Goal: Task Accomplishment & Management: Manage account settings

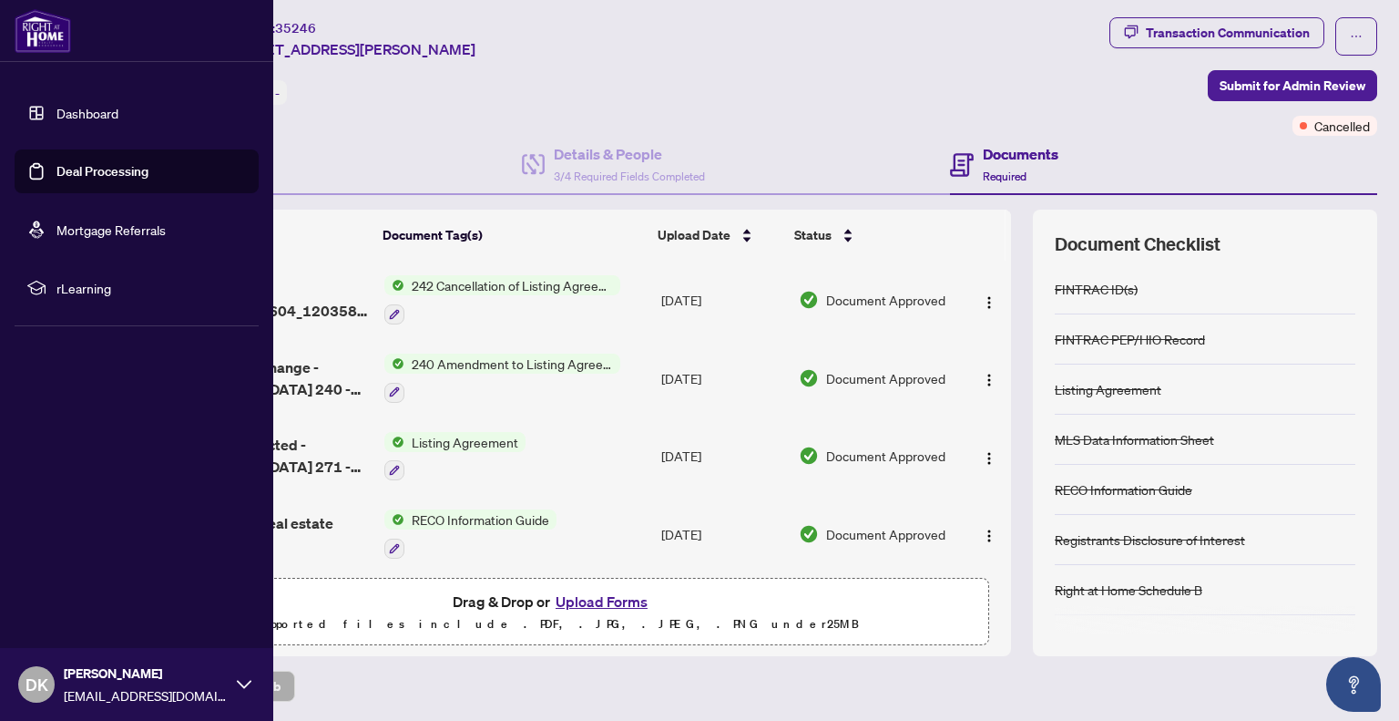
click at [56, 109] on link "Dashboard" at bounding box center [87, 113] width 62 height 16
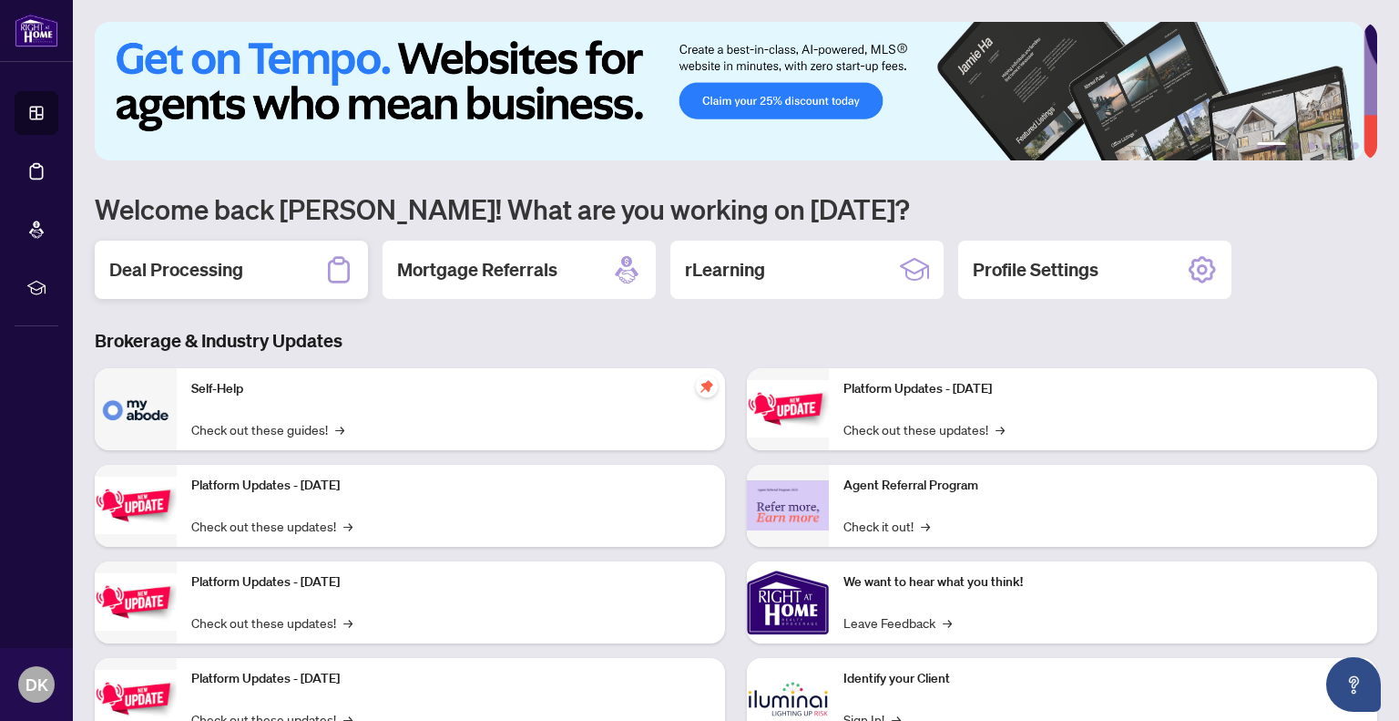
click at [305, 258] on div "Deal Processing" at bounding box center [231, 270] width 273 height 58
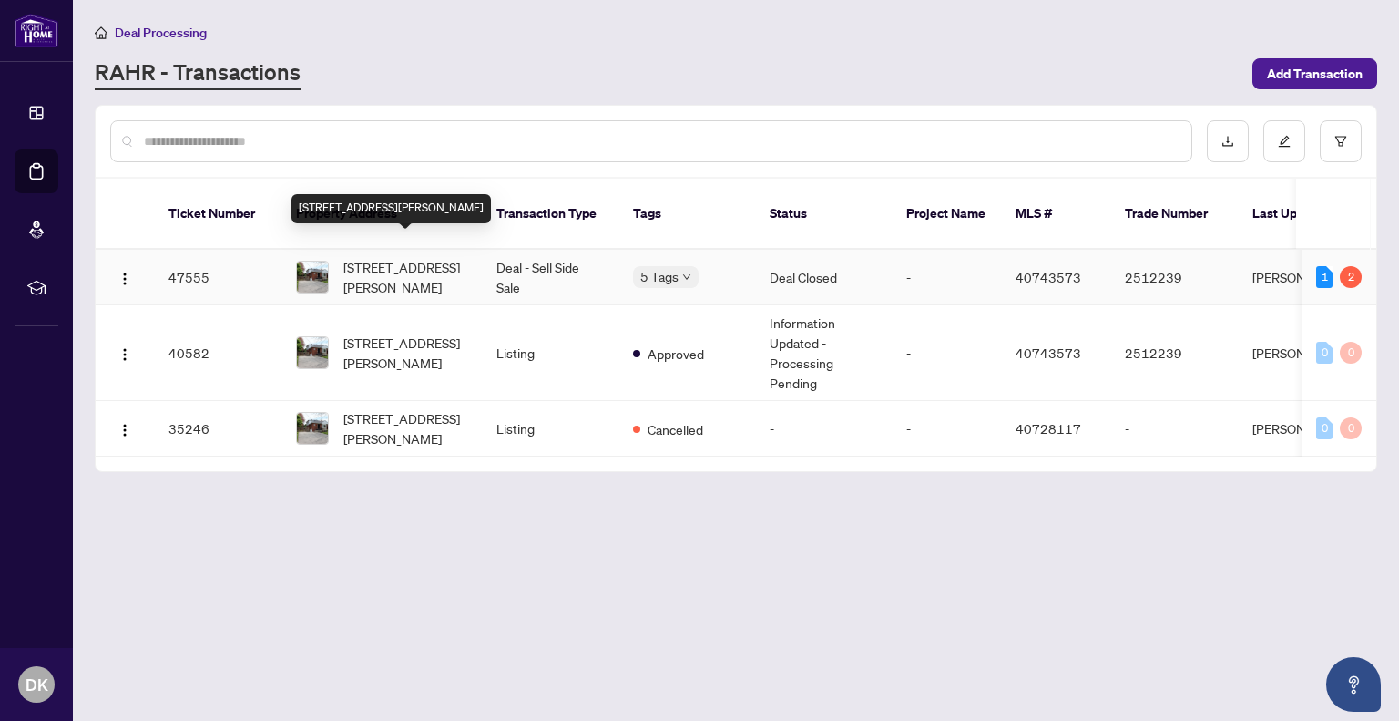
click at [368, 261] on span "[STREET_ADDRESS][PERSON_NAME]" at bounding box center [405, 277] width 124 height 40
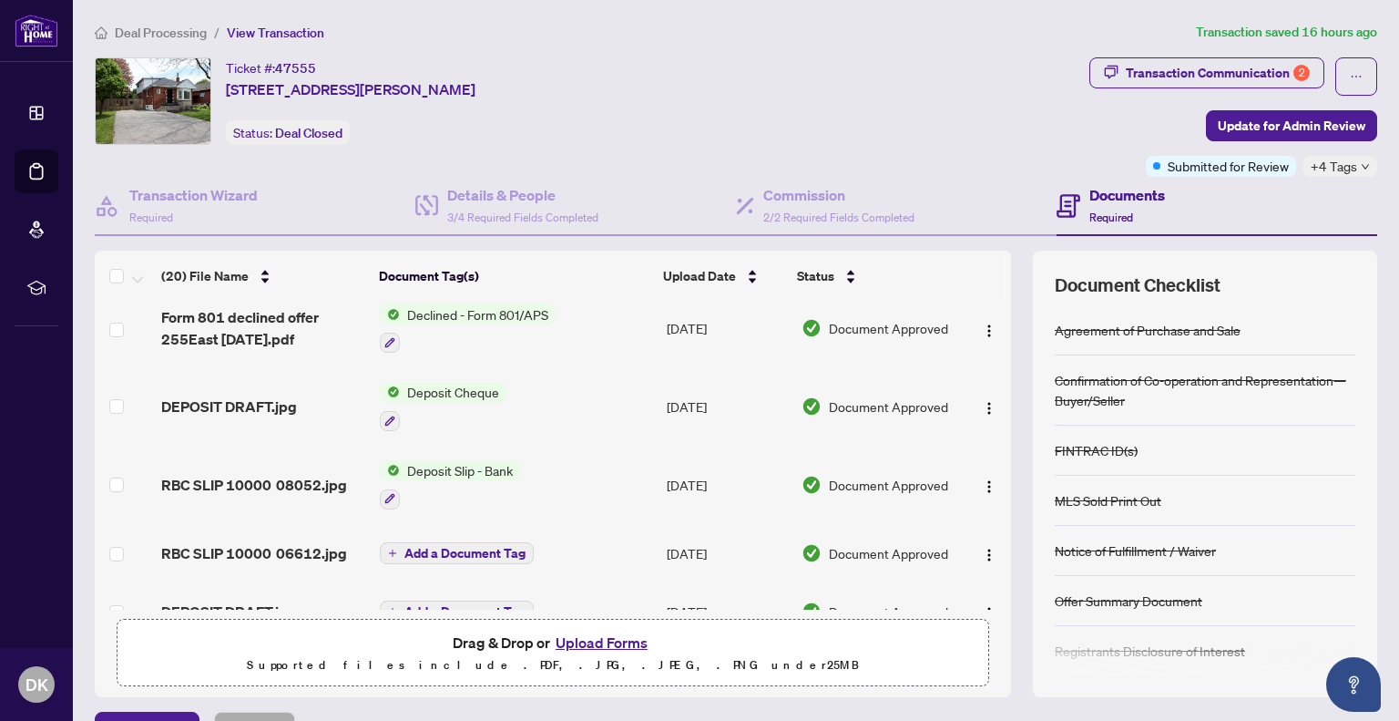
scroll to position [1152, 0]
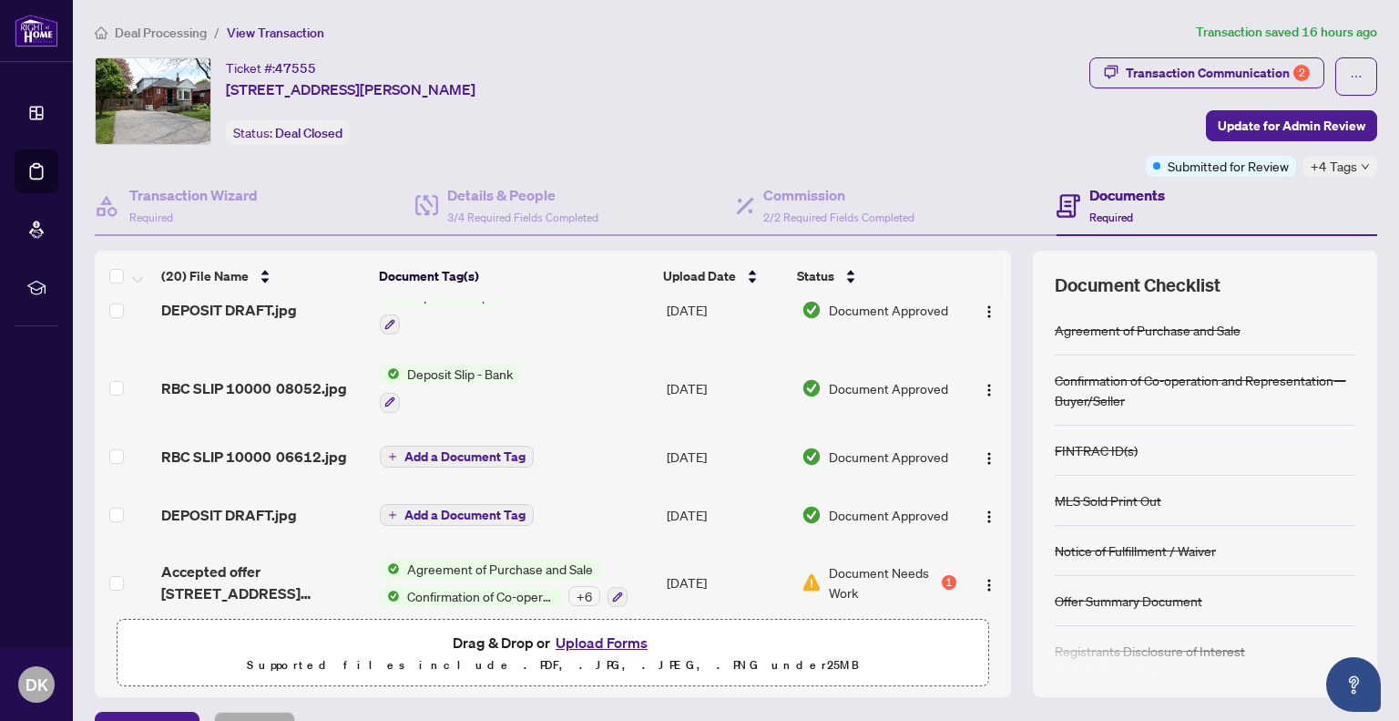
click at [1113, 203] on h4 "Documents" at bounding box center [1128, 195] width 76 height 22
click at [1100, 205] on div "Documents Required" at bounding box center [1128, 205] width 76 height 43
click at [804, 218] on span "2/2 Required Fields Completed" at bounding box center [839, 217] width 151 height 14
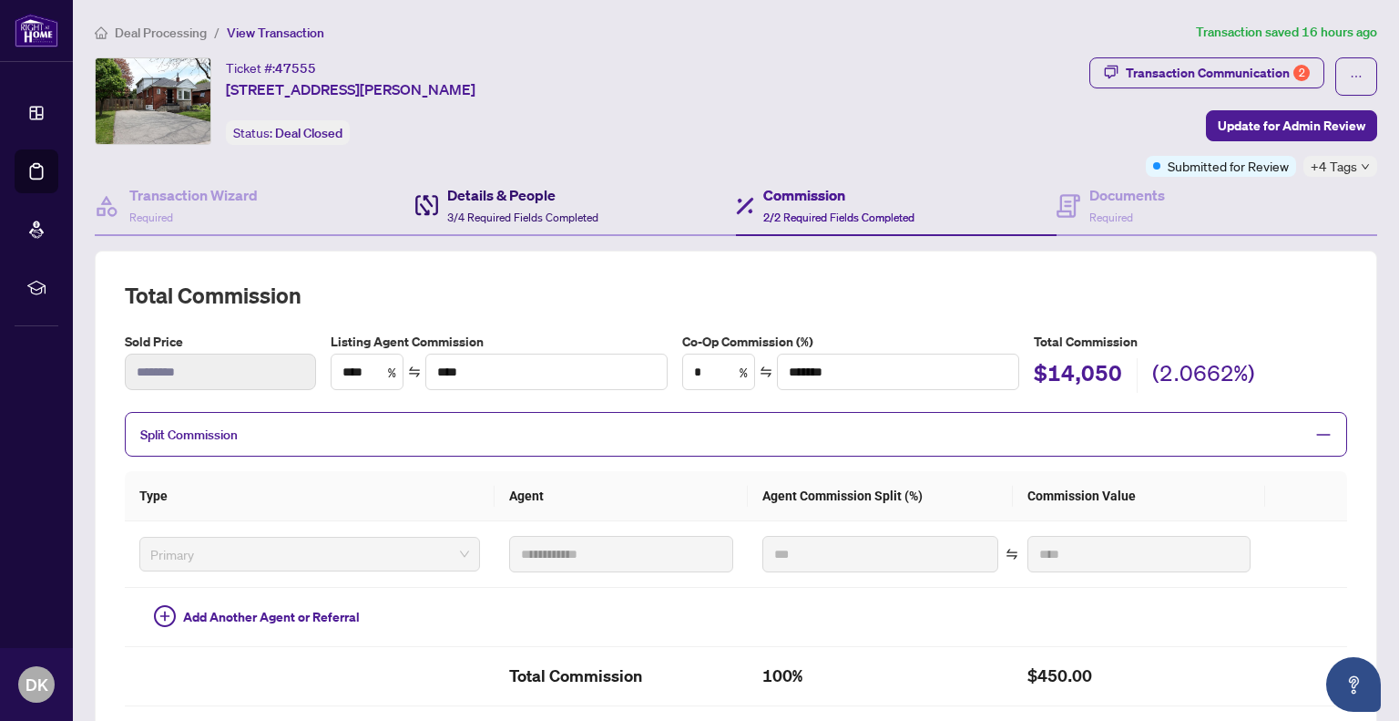
click at [491, 200] on h4 "Details & People" at bounding box center [522, 195] width 151 height 22
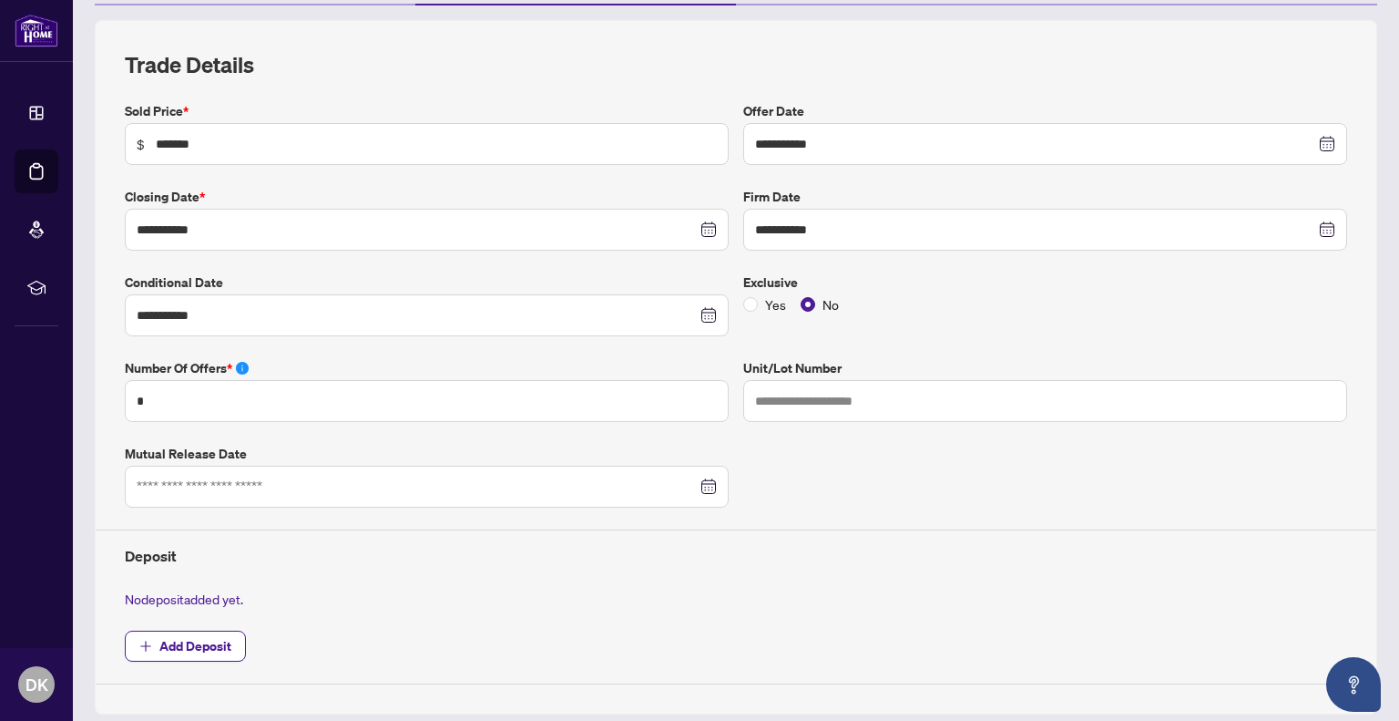
scroll to position [246, 0]
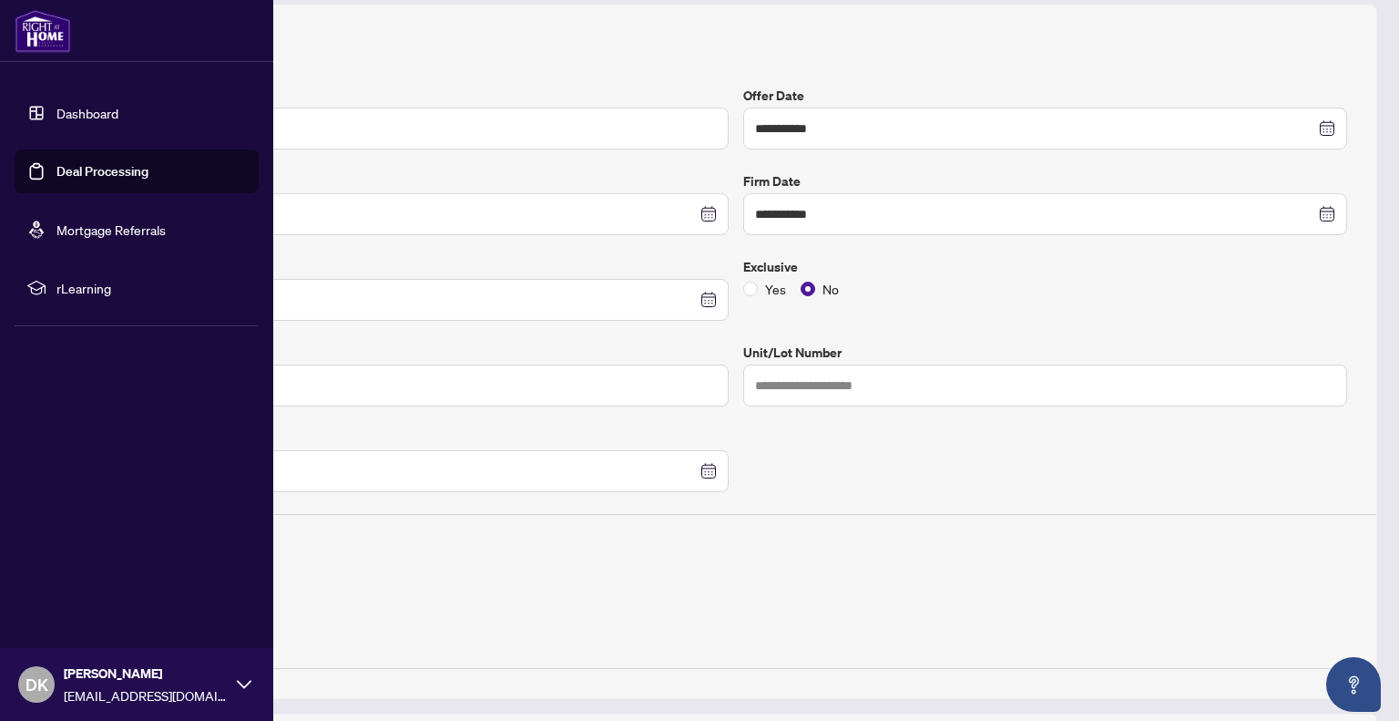
click at [56, 108] on link "Dashboard" at bounding box center [87, 113] width 62 height 16
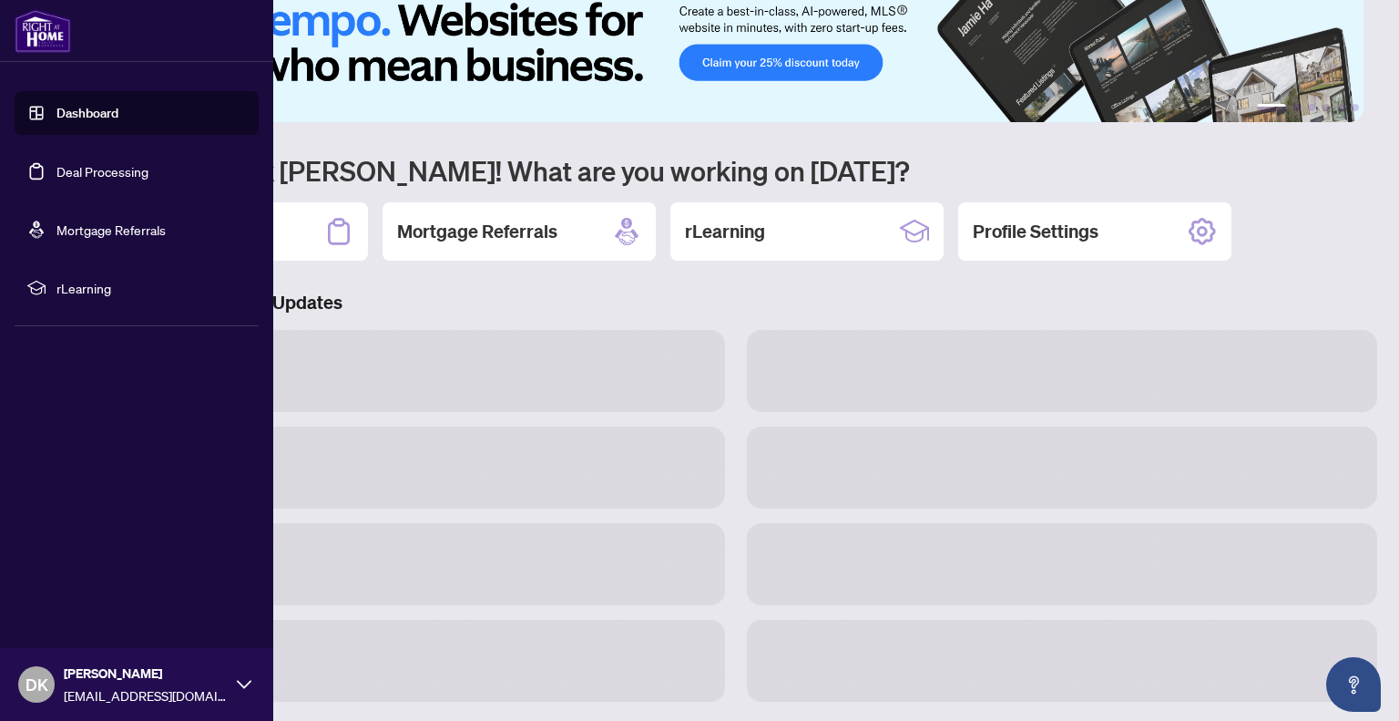
scroll to position [66, 0]
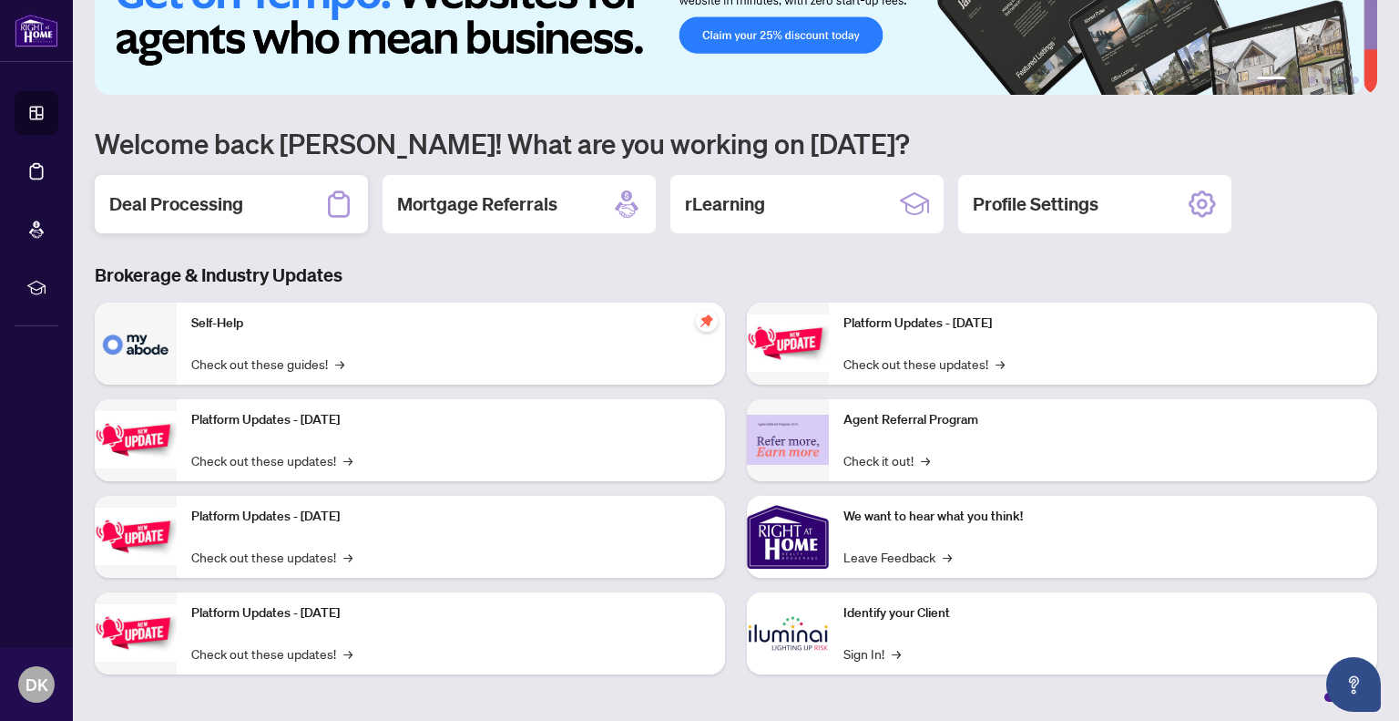
click at [169, 193] on h2 "Deal Processing" at bounding box center [176, 204] width 134 height 26
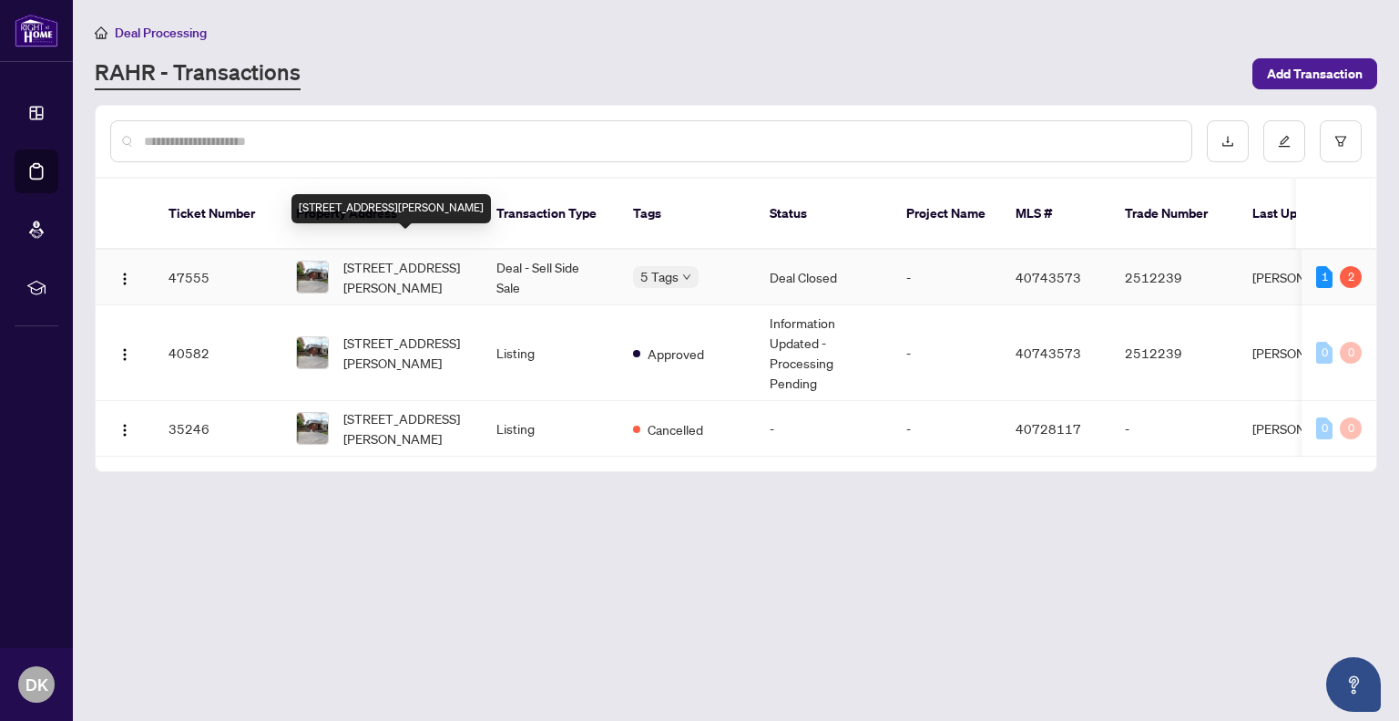
click at [401, 257] on span "[STREET_ADDRESS][PERSON_NAME]" at bounding box center [405, 277] width 124 height 40
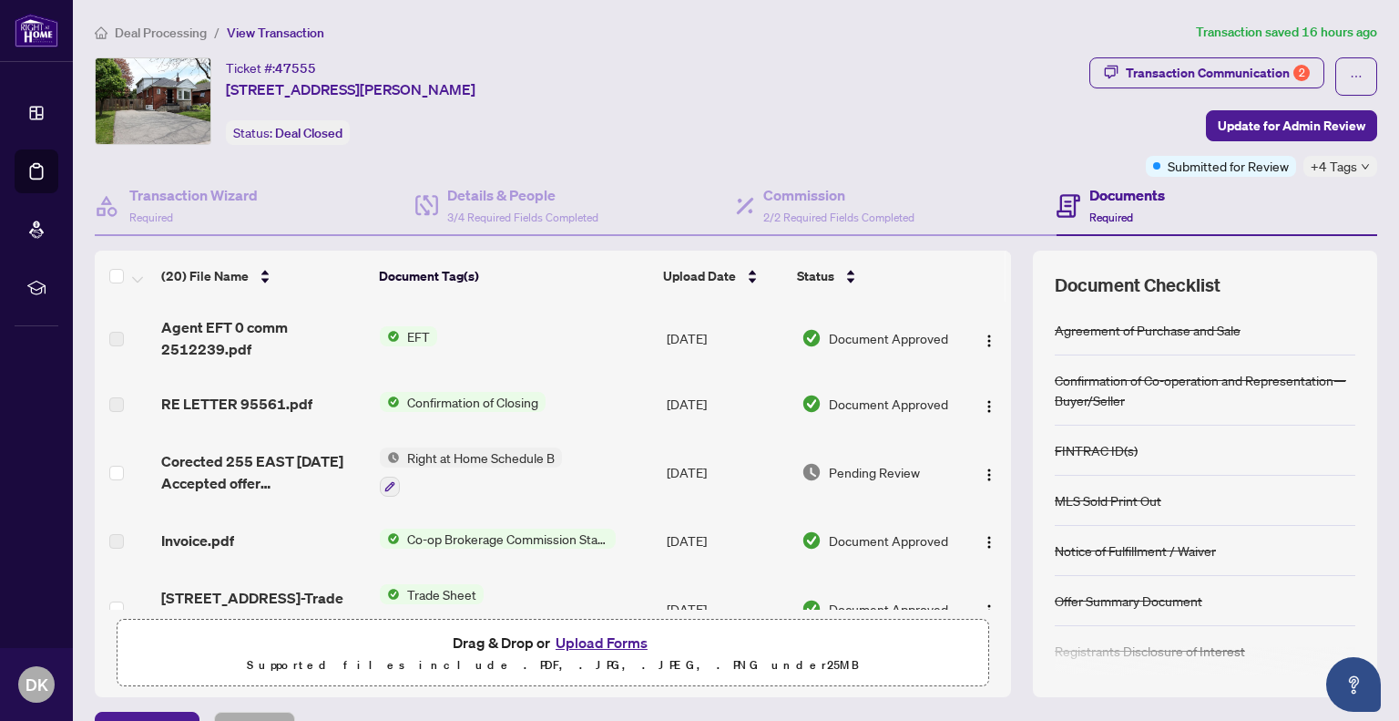
click at [412, 336] on span "EFT" at bounding box center [418, 336] width 37 height 20
click at [233, 342] on span "Agent EFT 0 comm 2512239.pdf" at bounding box center [263, 338] width 204 height 44
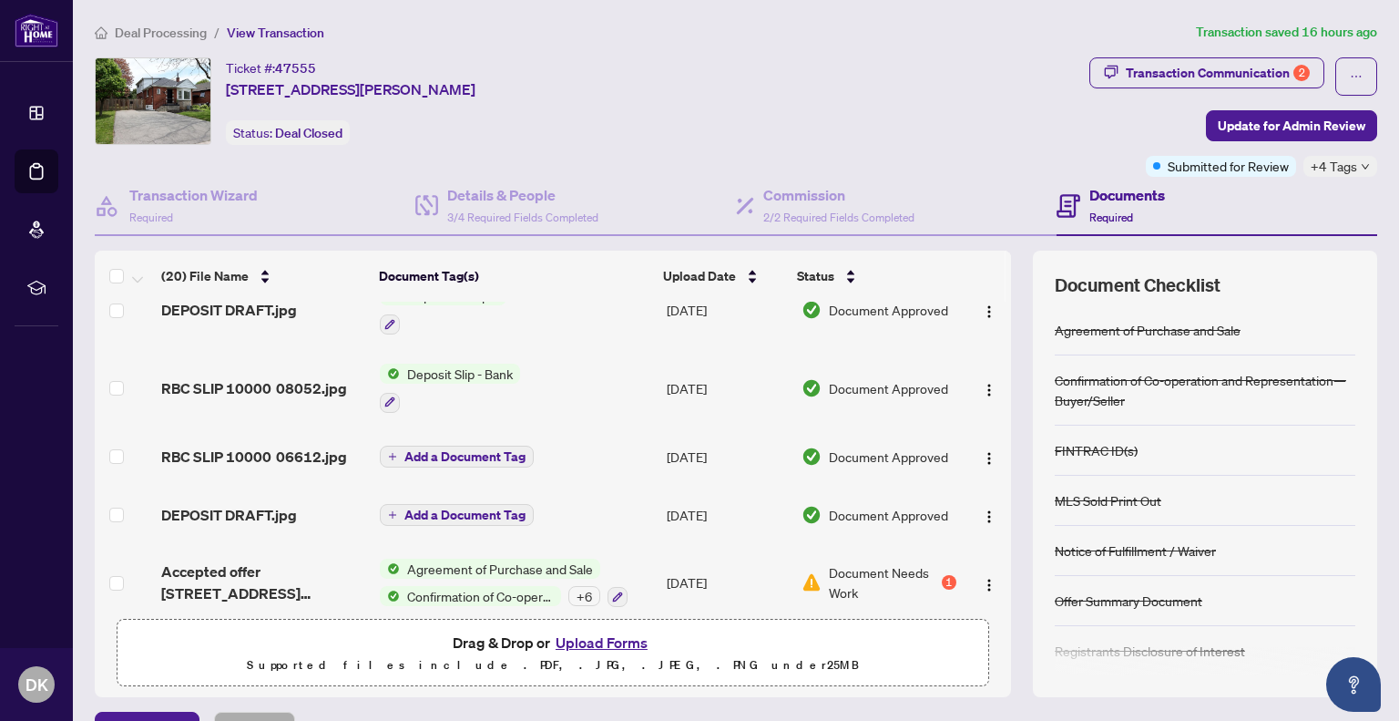
click at [1330, 164] on span "+4 Tags" at bounding box center [1334, 166] width 46 height 21
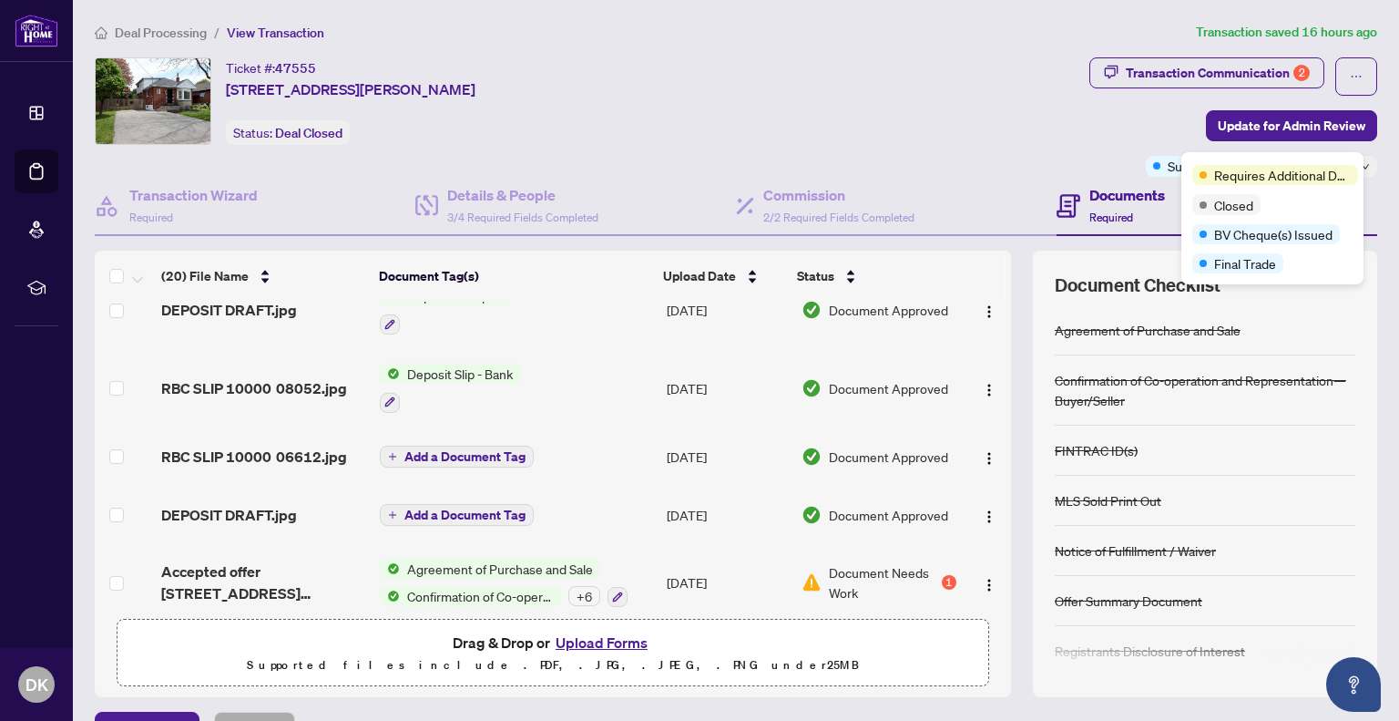
click at [1284, 179] on span "Requires Additional Docs" at bounding box center [1282, 175] width 137 height 20
click at [1255, 178] on span "Requires Additional Docs" at bounding box center [1282, 175] width 137 height 20
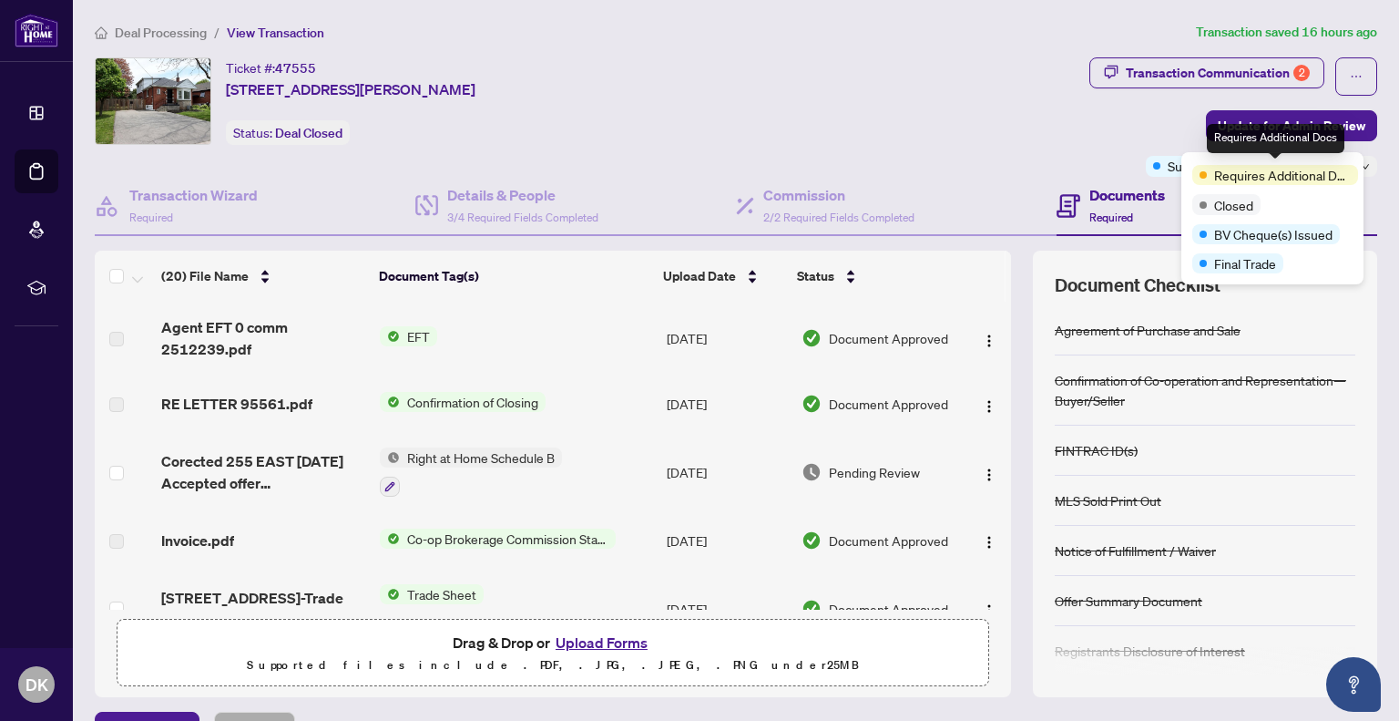
click at [232, 374] on td "RE LETTER 95561.pdf" at bounding box center [263, 403] width 219 height 58
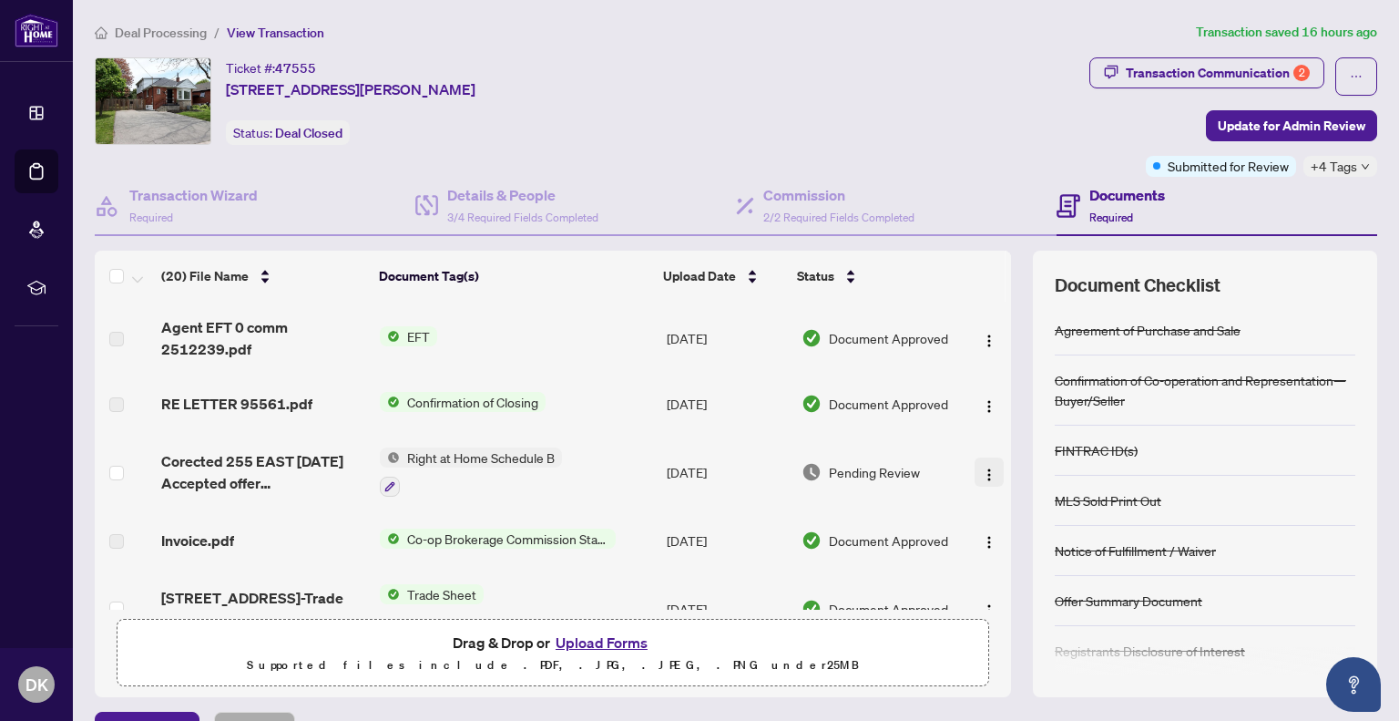
click at [982, 473] on img "button" at bounding box center [989, 474] width 15 height 15
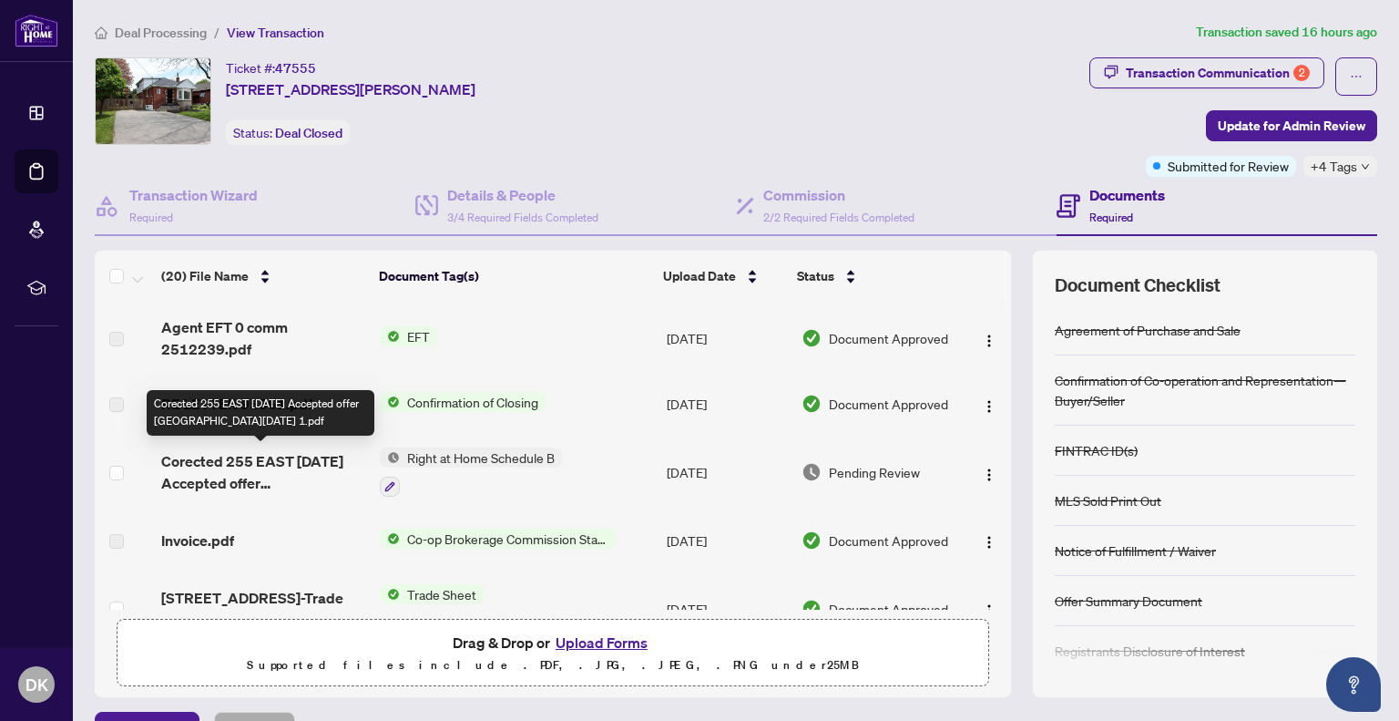
click at [298, 458] on span "Corected 255 EAST [DATE] Accepted offer [GEOGRAPHIC_DATA][DATE] 1.pdf" at bounding box center [263, 472] width 204 height 44
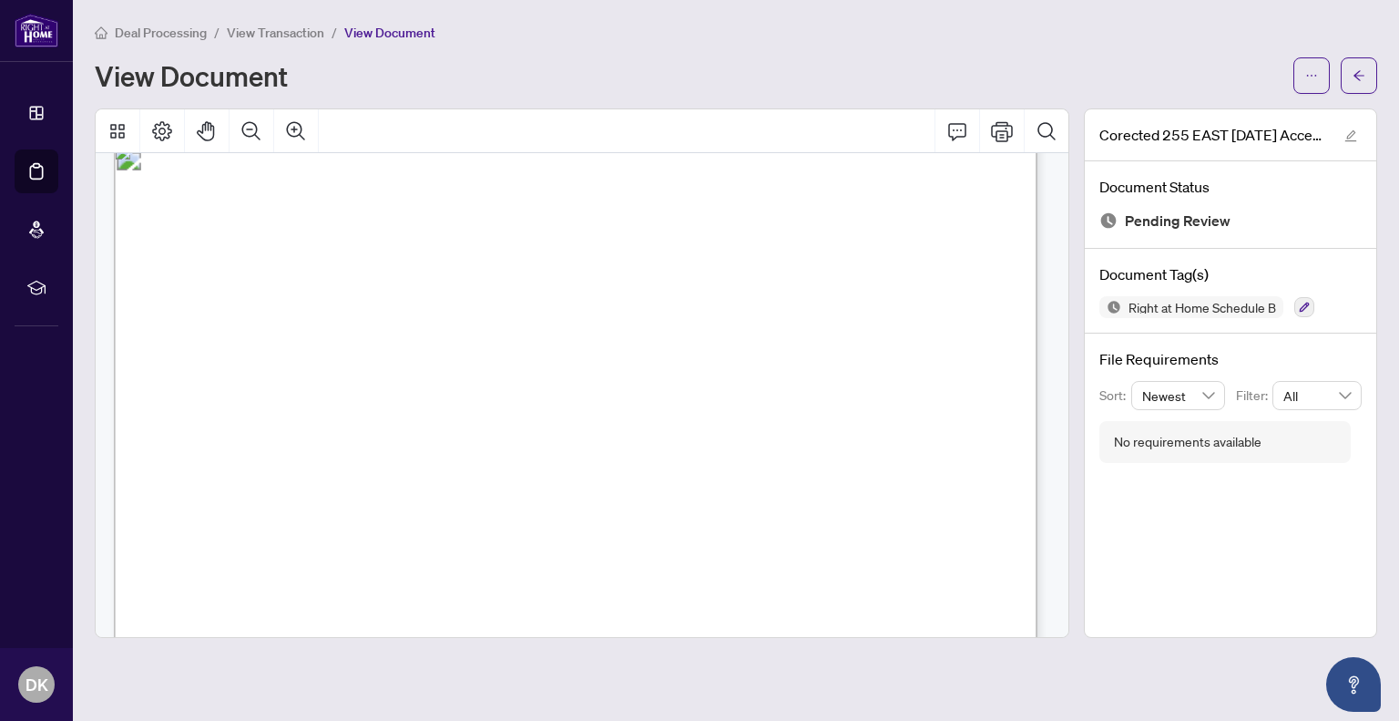
scroll to position [8594, 0]
click at [1362, 76] on icon "arrow-left" at bounding box center [1359, 75] width 13 height 13
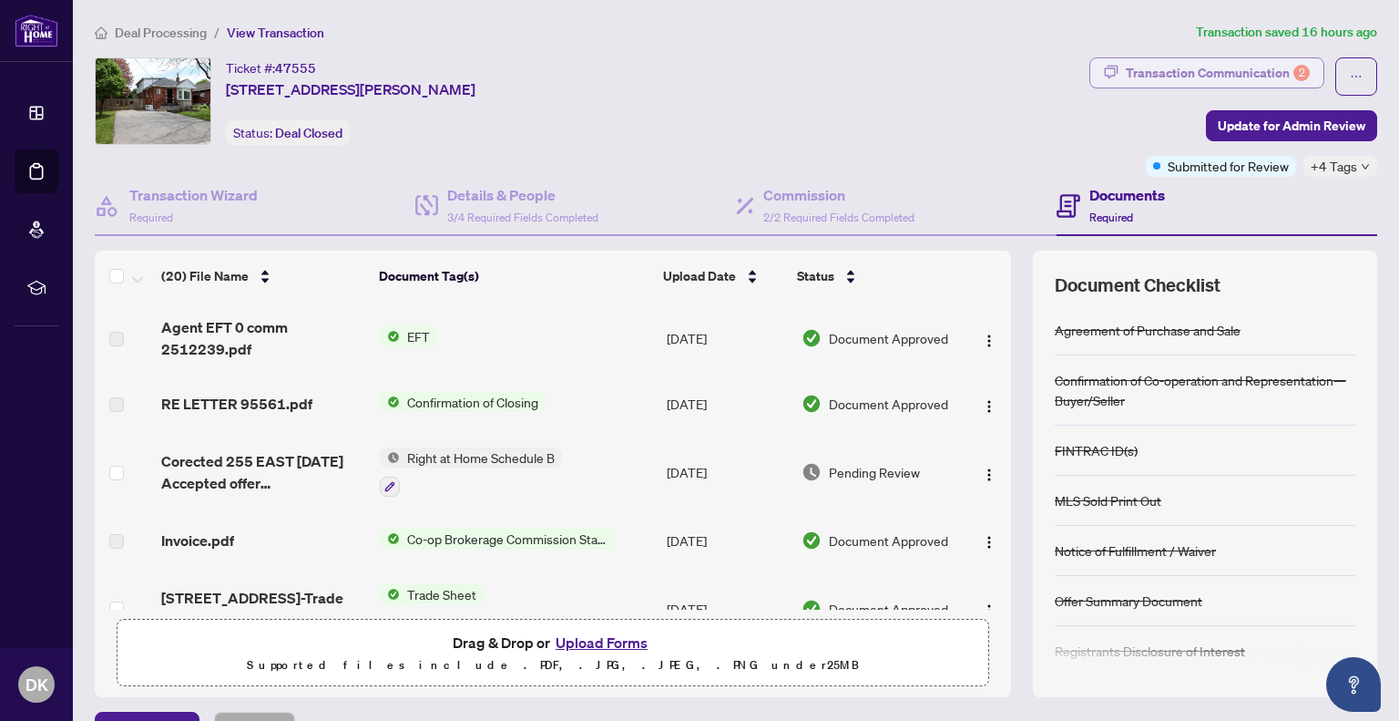
click at [1220, 73] on div "Transaction Communication 2" at bounding box center [1218, 72] width 184 height 29
type textarea "**********"
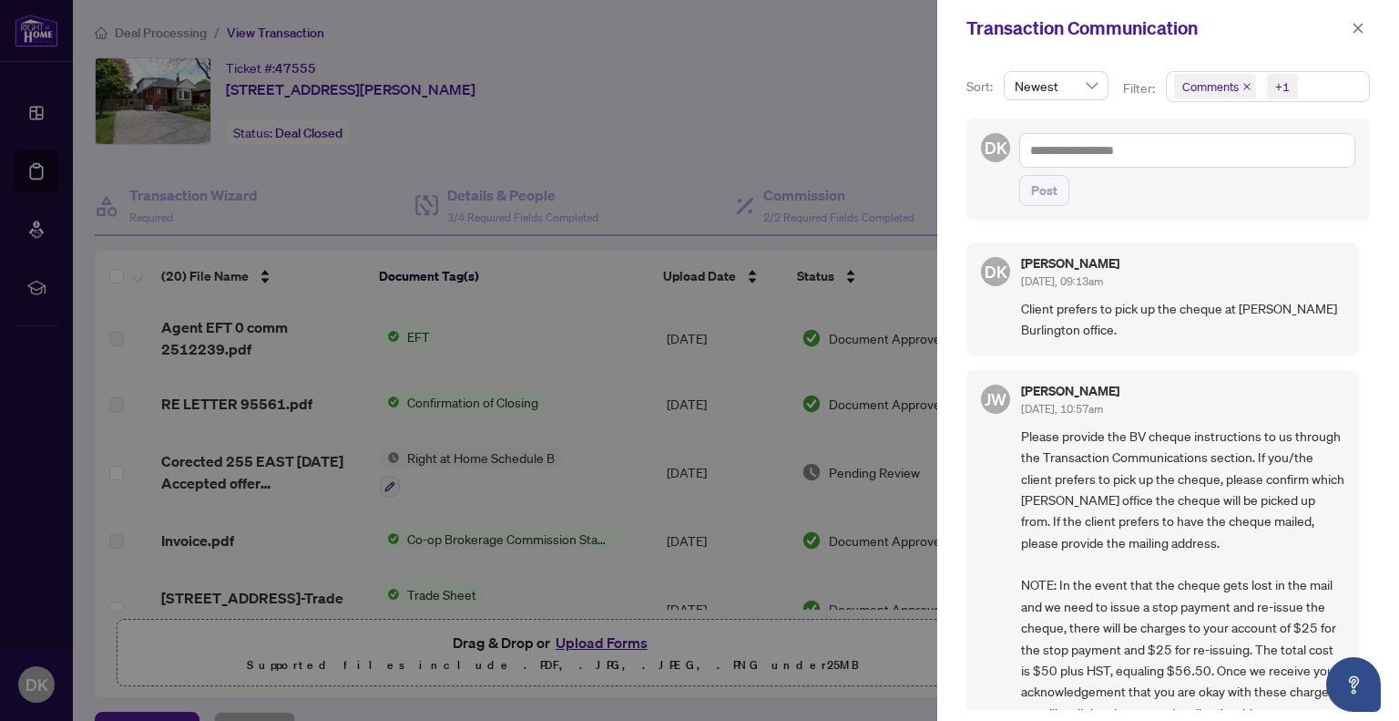
click at [759, 141] on div at bounding box center [699, 360] width 1399 height 721
click at [1355, 25] on icon "close" at bounding box center [1359, 28] width 10 height 10
